Goal: Find specific page/section

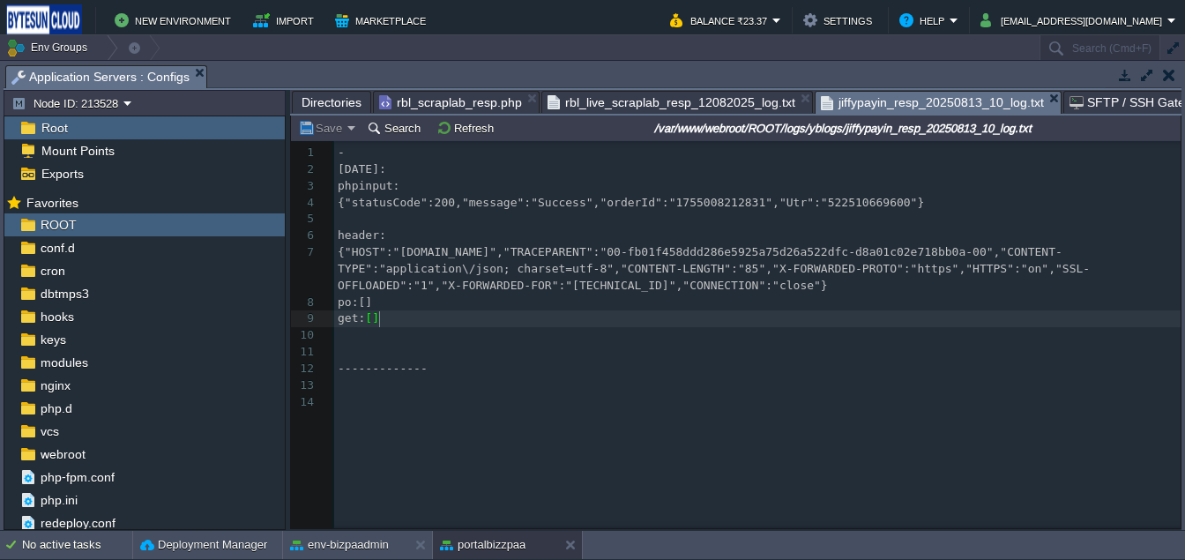
scroll to position [5, 0]
click at [310, 101] on span "Directories" at bounding box center [331, 102] width 60 height 21
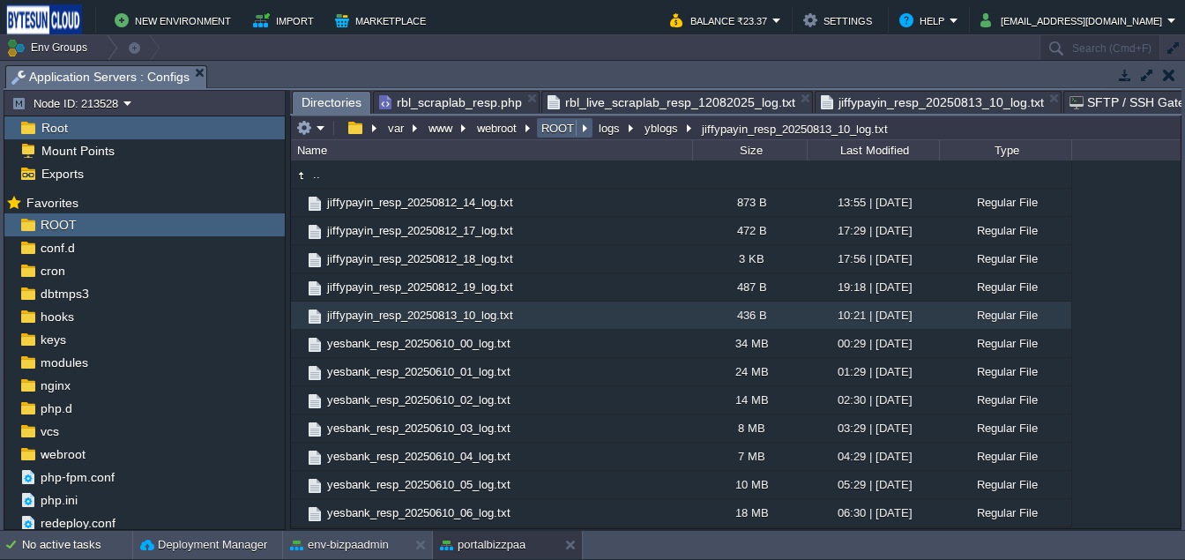
click at [570, 131] on button "ROOT" at bounding box center [559, 128] width 40 height 16
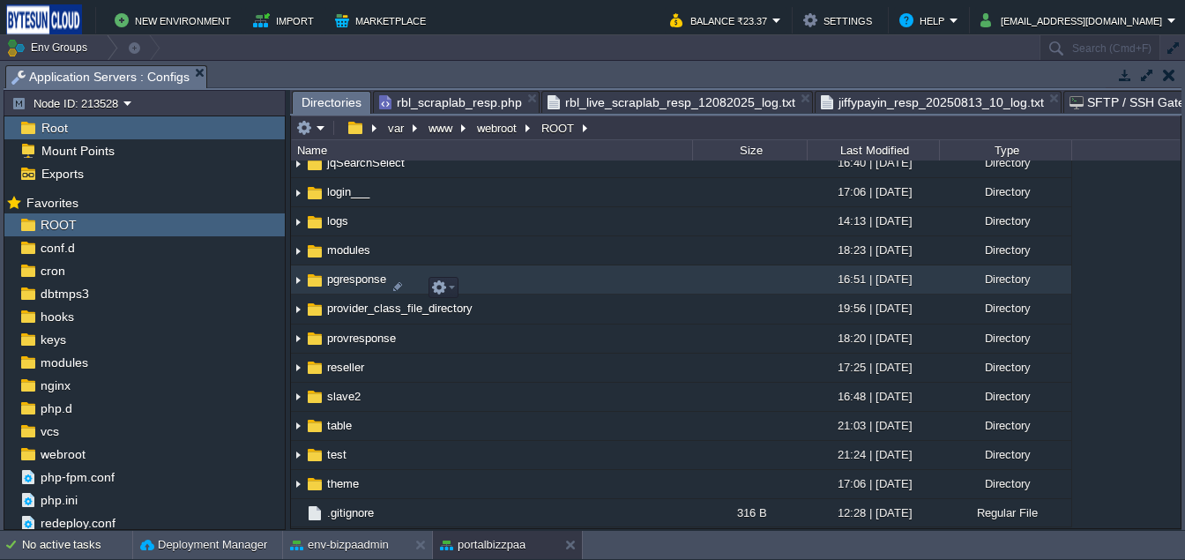
scroll to position [573, 0]
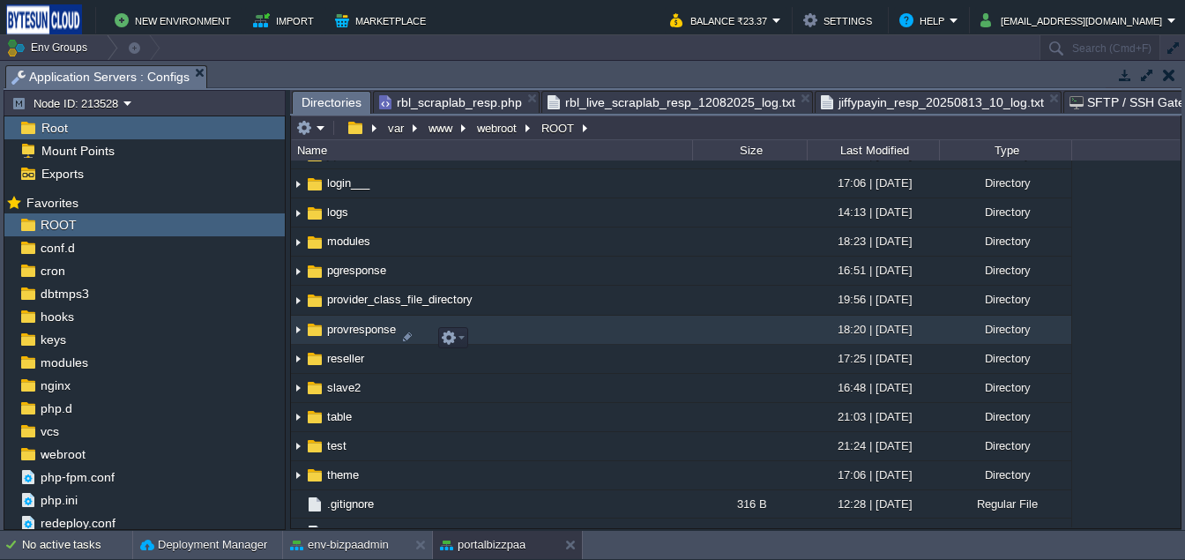
click at [356, 337] on span "provresponse" at bounding box center [361, 329] width 74 height 15
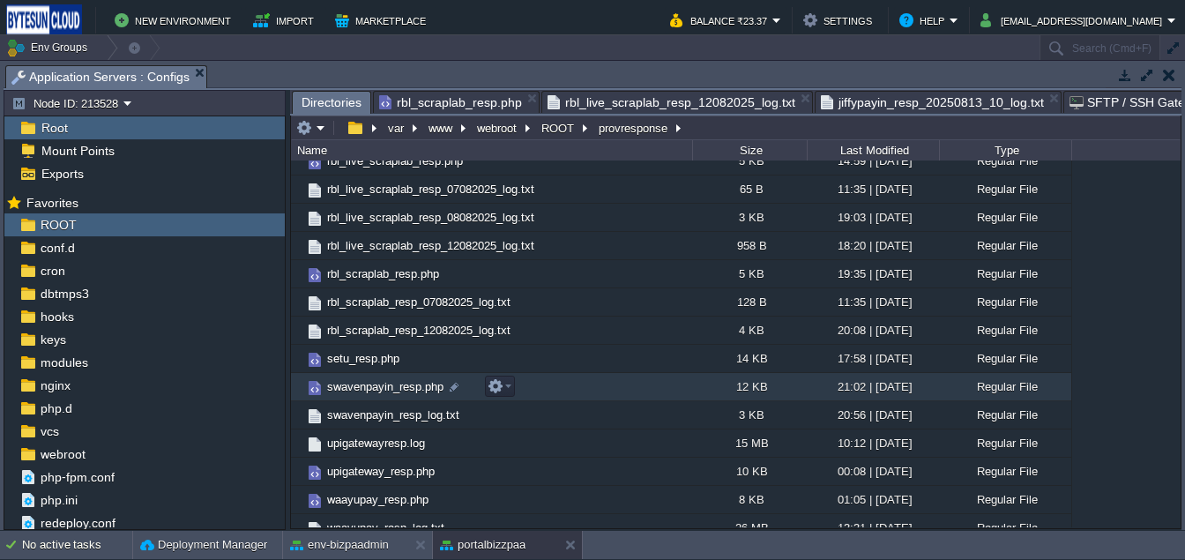
scroll to position [917, 0]
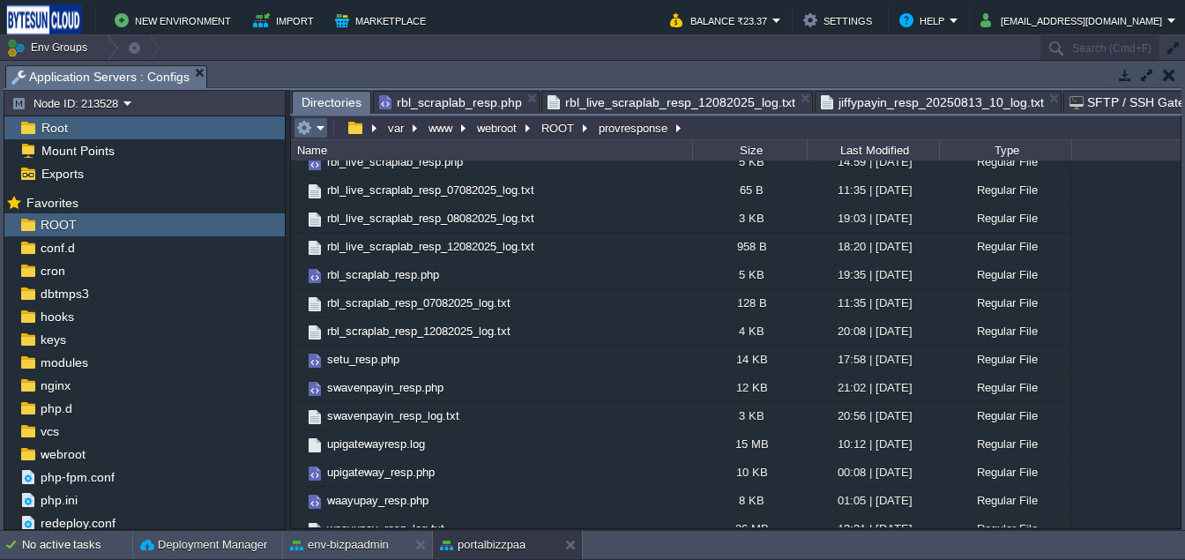
click at [307, 136] on button "button" at bounding box center [304, 128] width 16 height 16
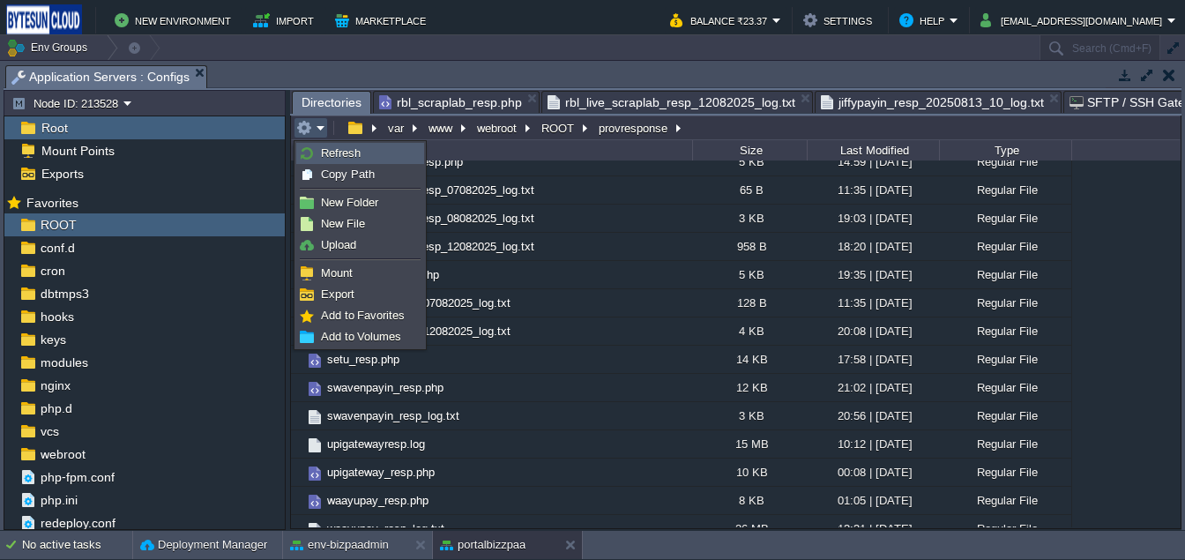
click at [314, 149] on link "Refresh" at bounding box center [360, 153] width 126 height 19
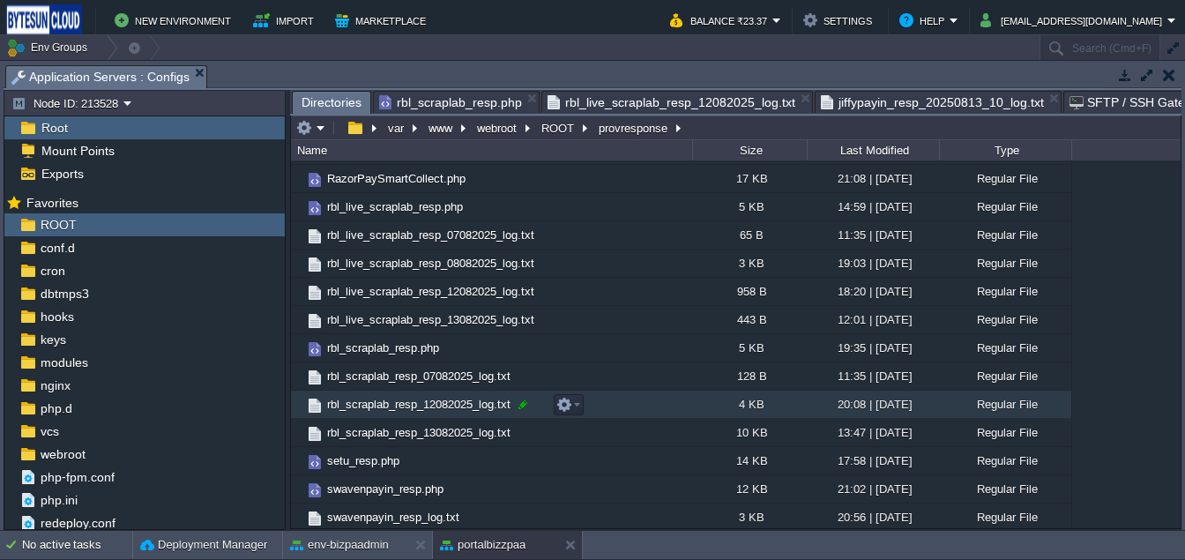
scroll to position [903, 0]
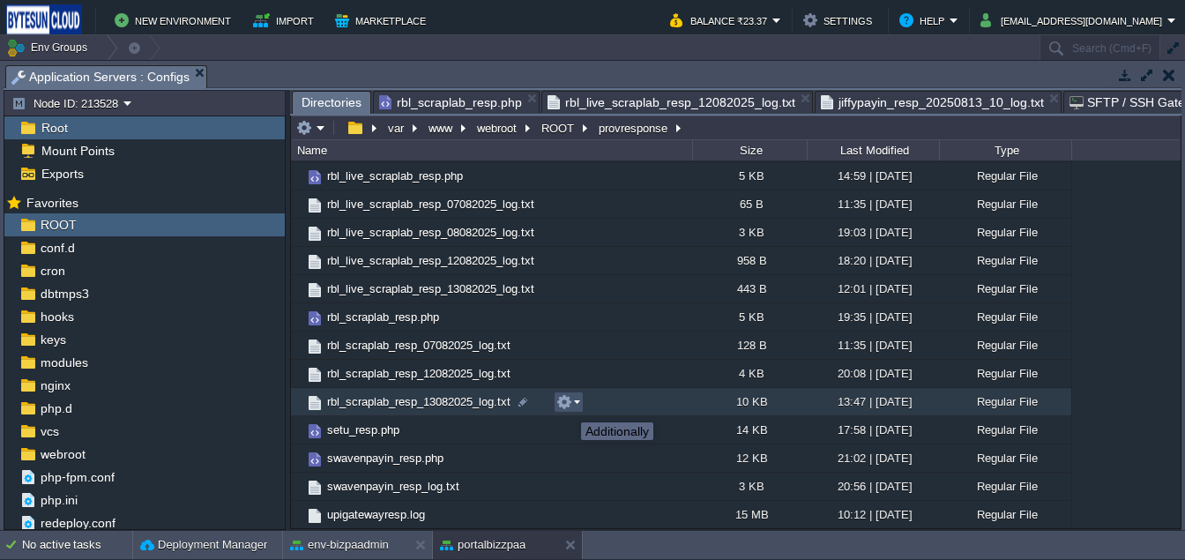
click at [568, 406] on button "button" at bounding box center [564, 402] width 16 height 16
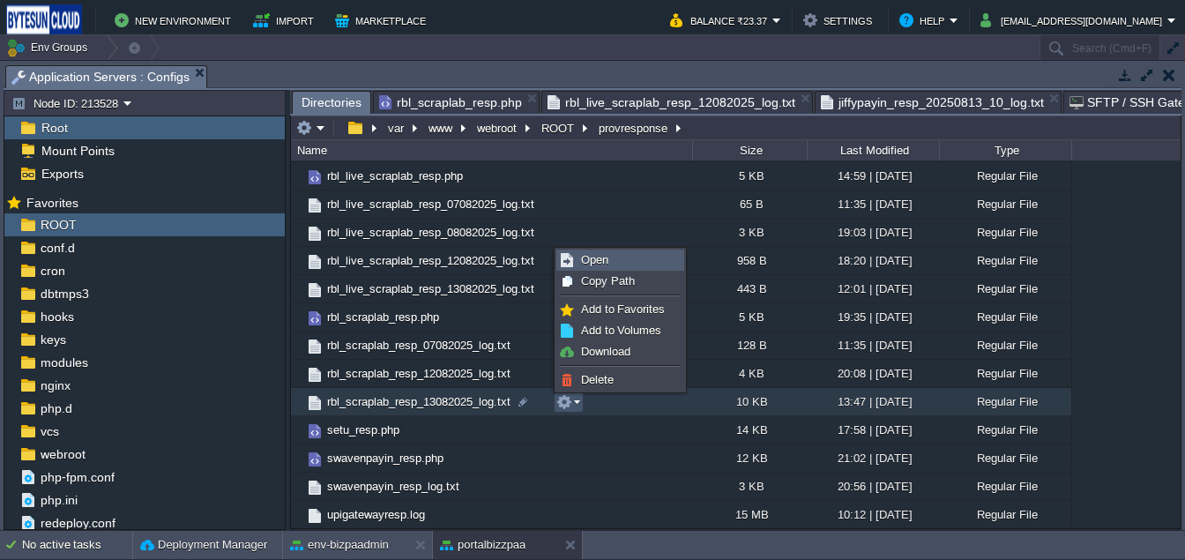
click at [581, 260] on span "Open" at bounding box center [594, 259] width 27 height 13
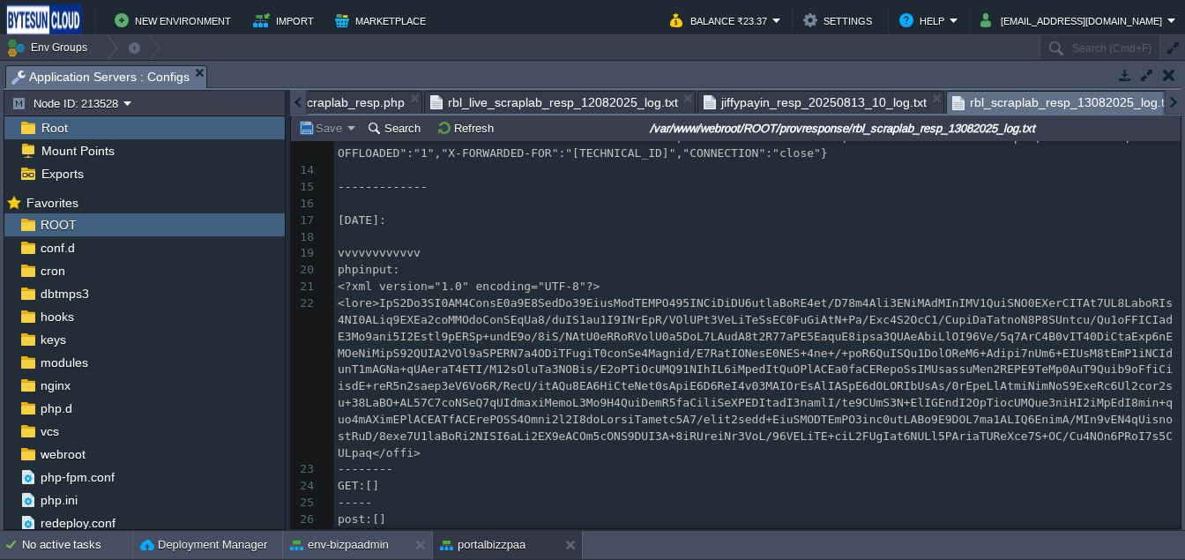
scroll to position [0, 0]
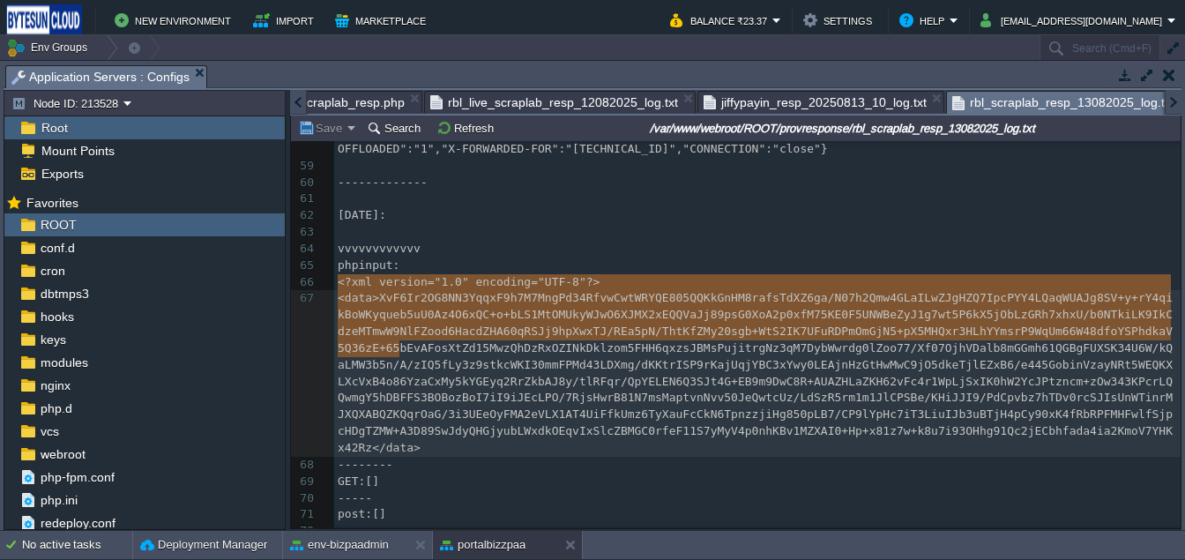
type textarea "-"
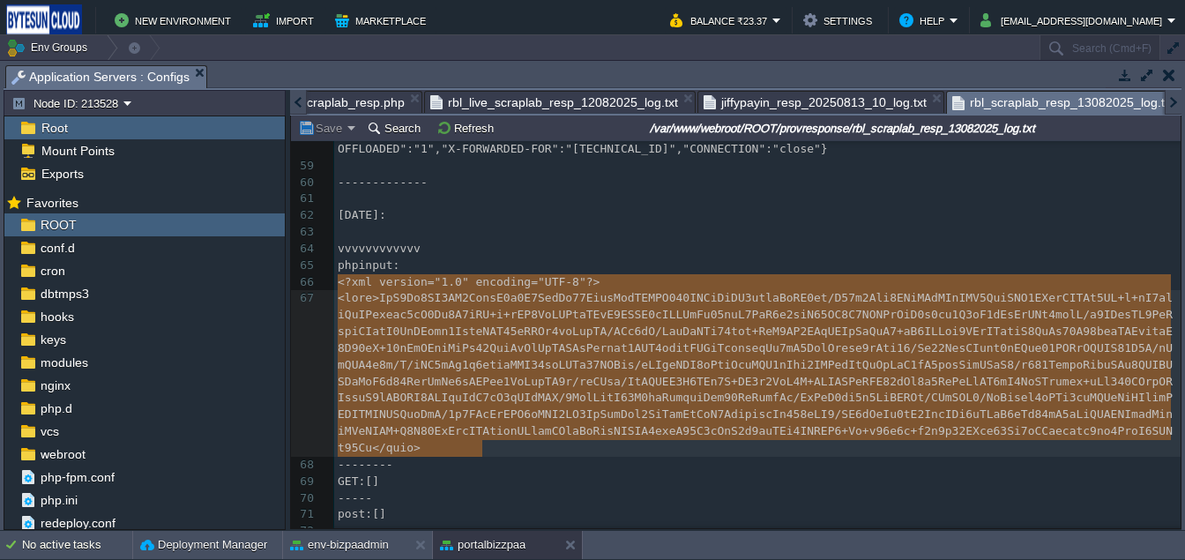
drag, startPoint x: 339, startPoint y: 286, endPoint x: 503, endPoint y: 453, distance: 235.0
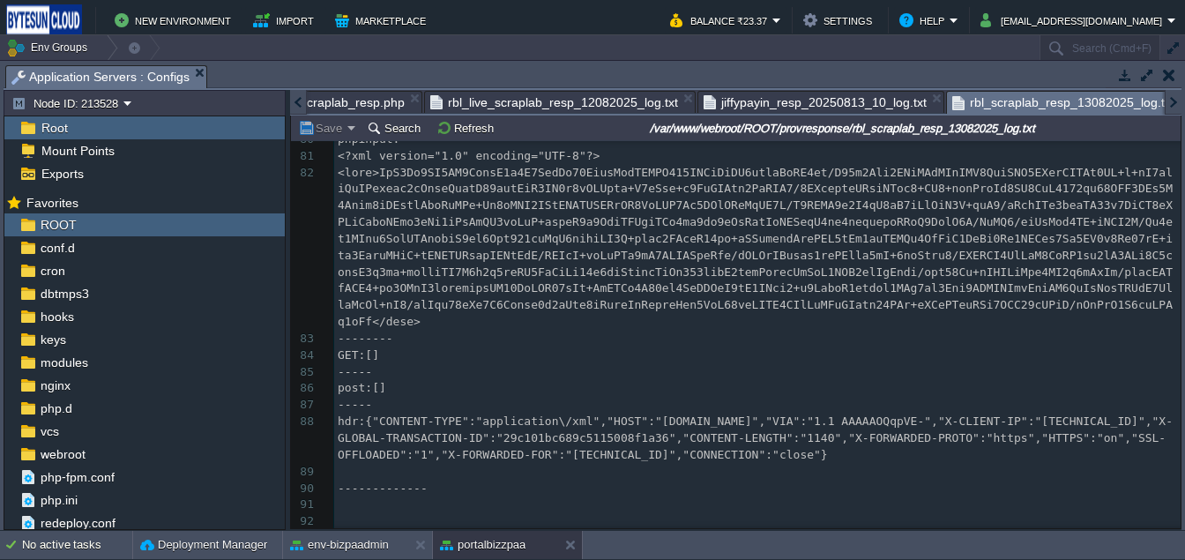
scroll to position [2232, 0]
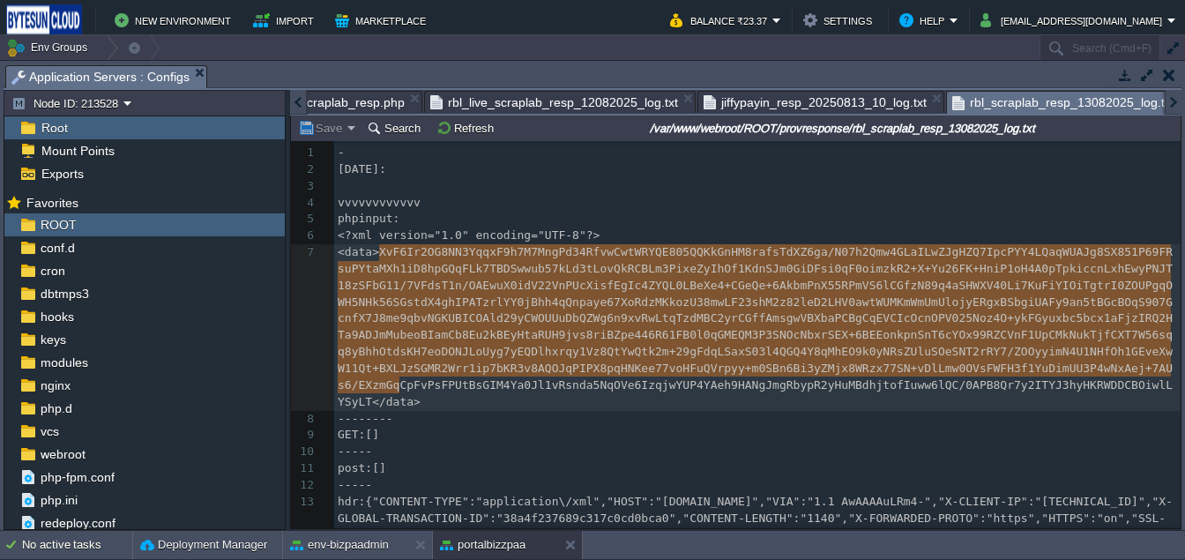
type textarea "-"
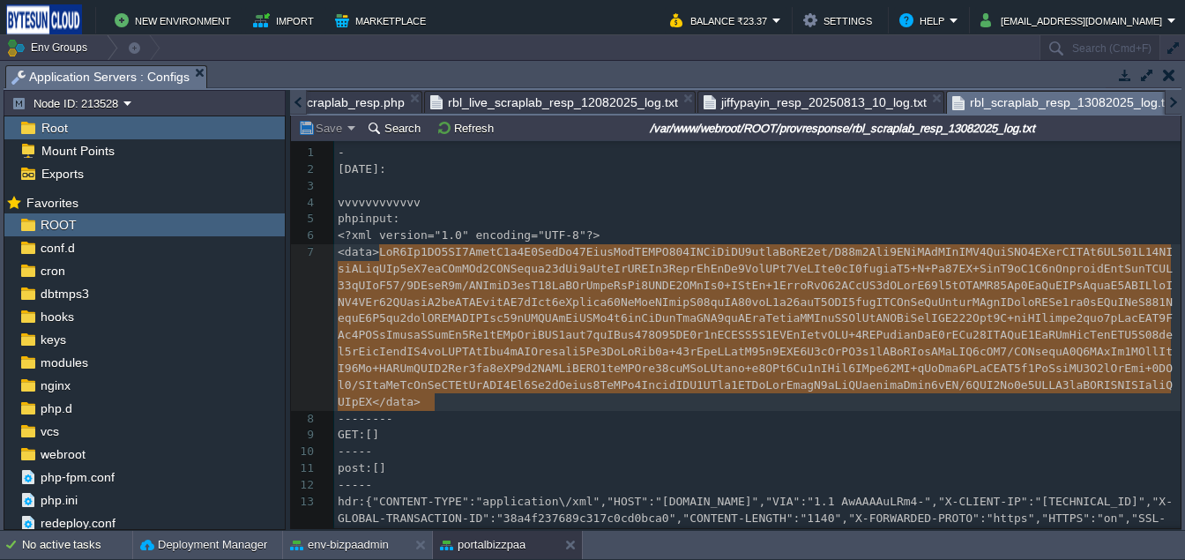
drag, startPoint x: 382, startPoint y: 254, endPoint x: 435, endPoint y: 406, distance: 161.7
click at [443, 413] on pre "--------" at bounding box center [757, 419] width 846 height 17
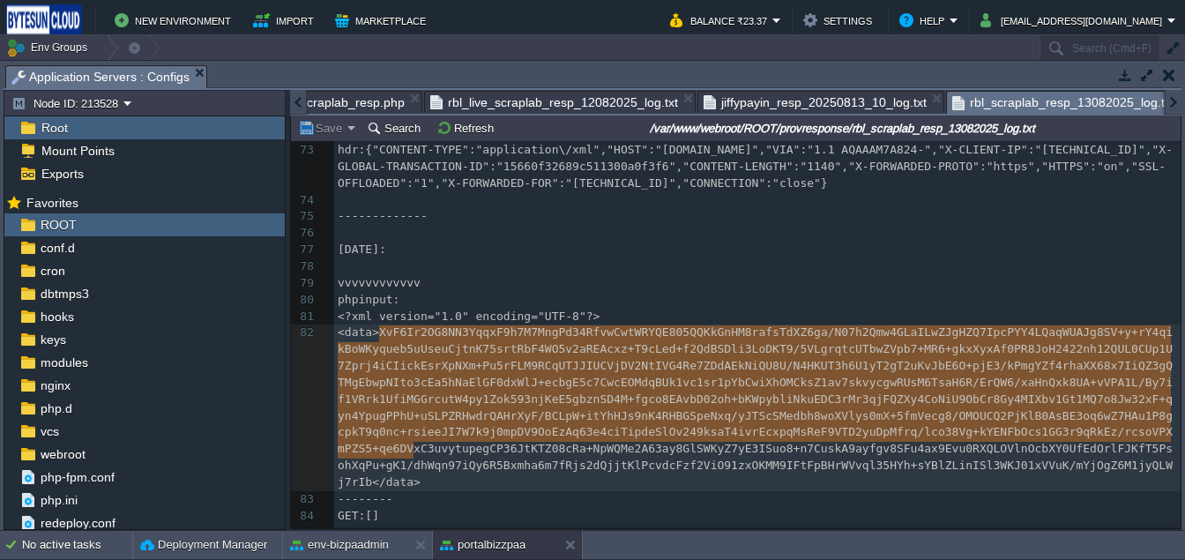
type textarea "-"
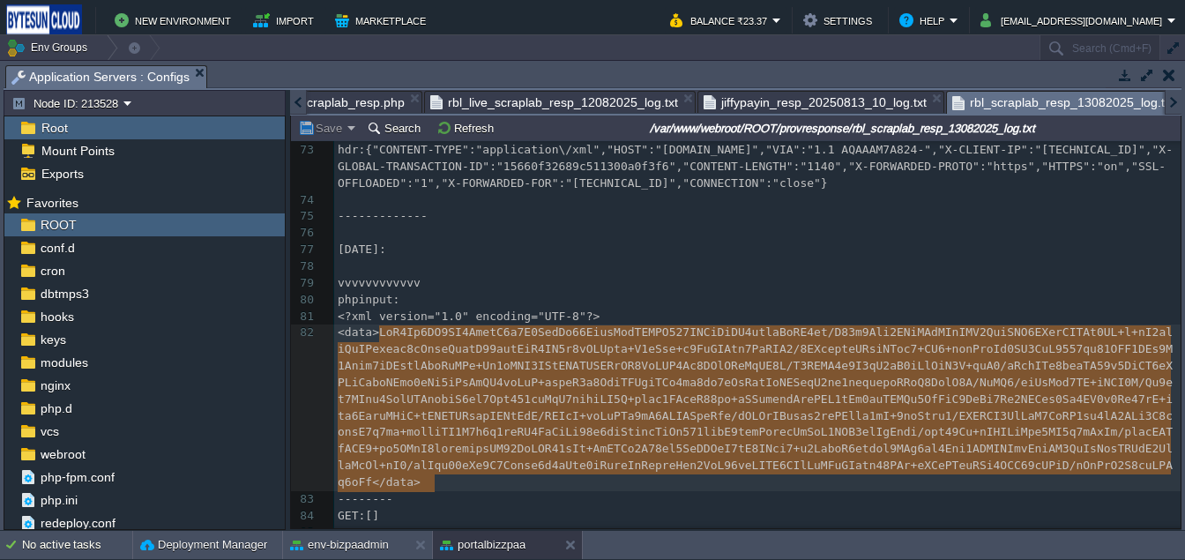
drag, startPoint x: 379, startPoint y: 338, endPoint x: 431, endPoint y: 491, distance: 162.0
